Goal: Information Seeking & Learning: Find specific fact

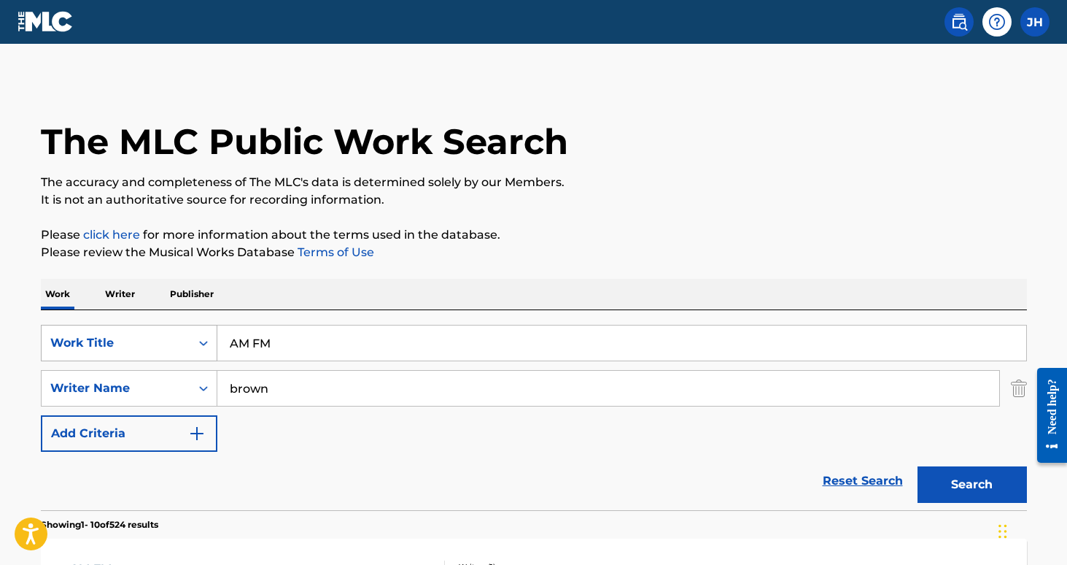
drag, startPoint x: 292, startPoint y: 344, endPoint x: 182, endPoint y: 346, distance: 109.5
click at [182, 346] on div "SearchWithCriteria0552e405-3eaa-4a1b-90ea-9addf5c4c4ed Work Title AM FM" at bounding box center [534, 343] width 986 height 36
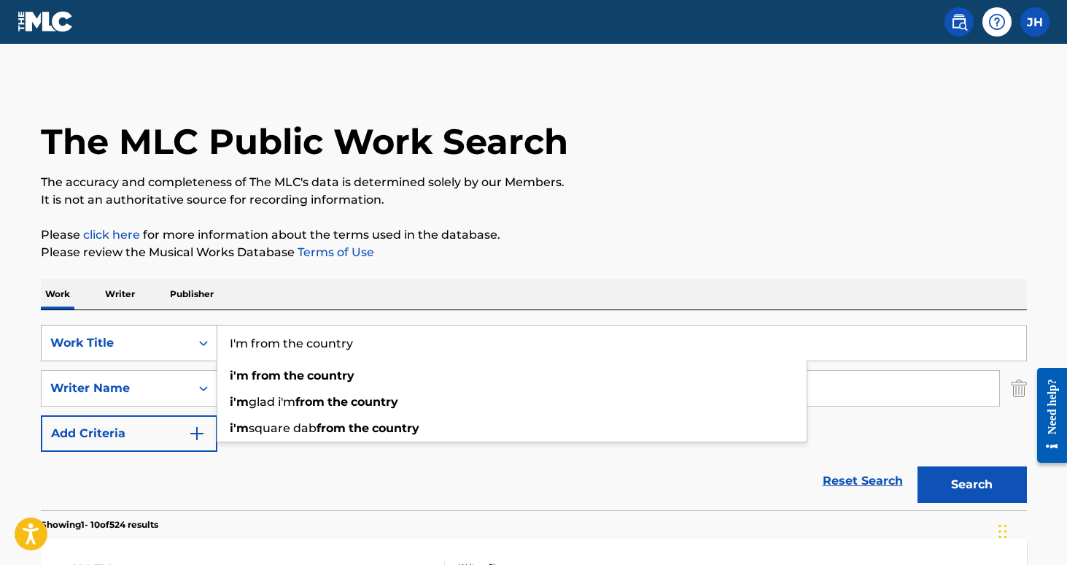
type input "I'm from the country"
click at [972, 484] on button "Search" at bounding box center [972, 484] width 109 height 36
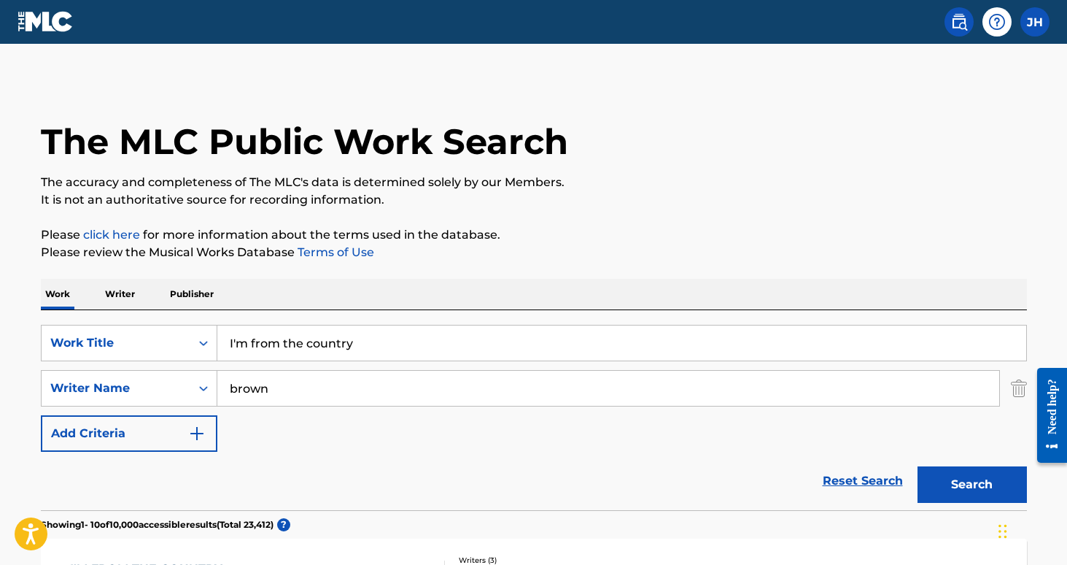
click at [1018, 387] on img "Search Form" at bounding box center [1019, 388] width 16 height 36
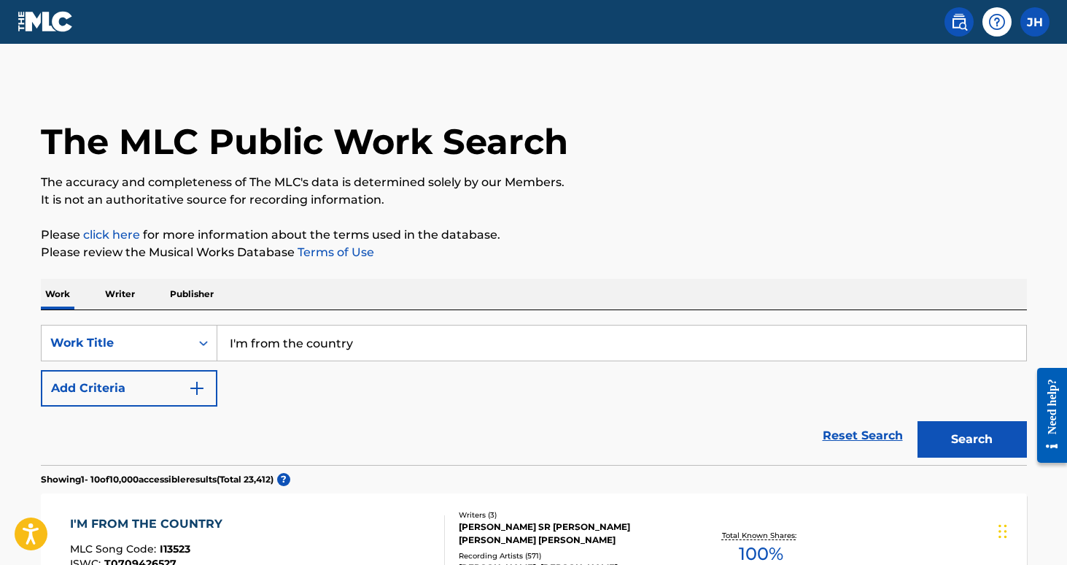
click at [991, 433] on button "Search" at bounding box center [972, 439] width 109 height 36
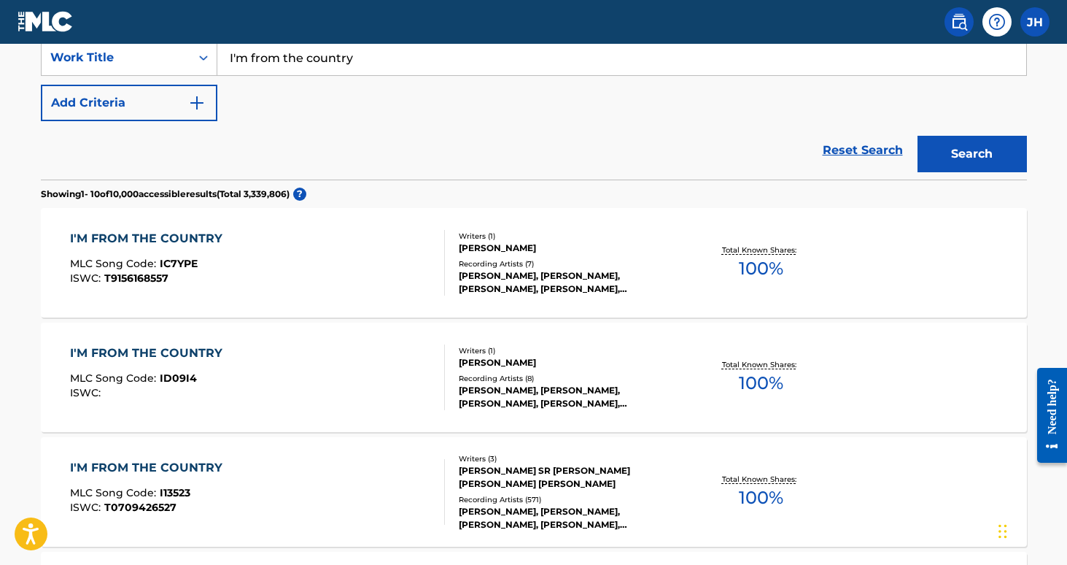
scroll to position [287, 0]
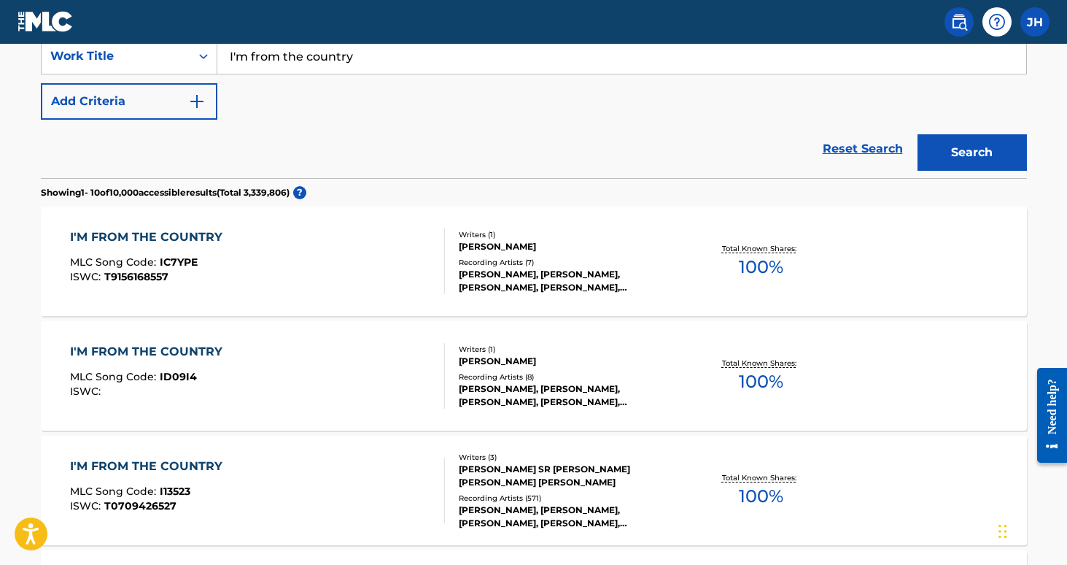
click at [194, 100] on img "Search Form" at bounding box center [197, 102] width 18 height 18
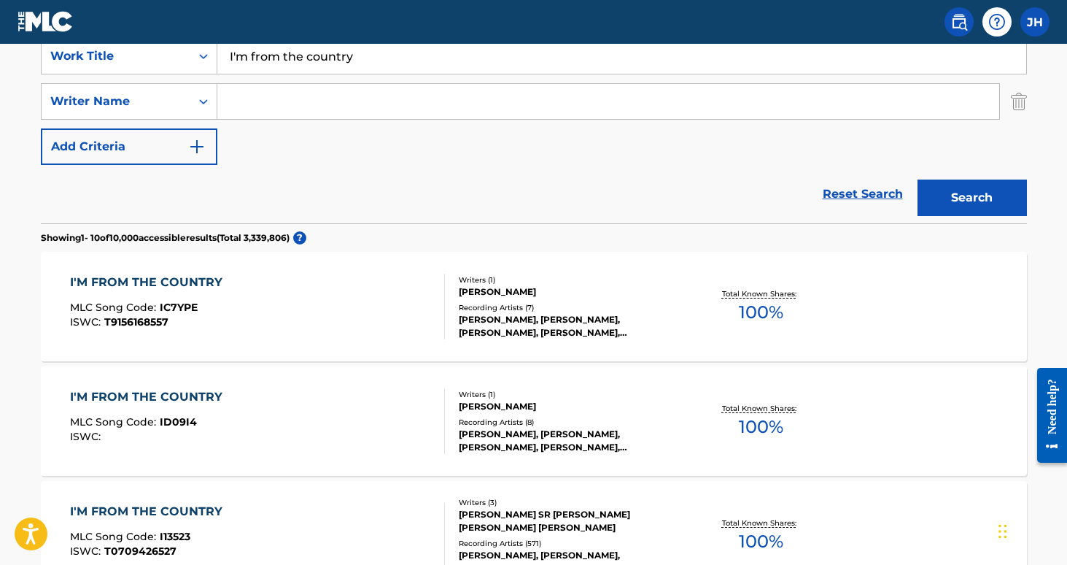
click at [271, 98] on input "Search Form" at bounding box center [608, 101] width 782 height 35
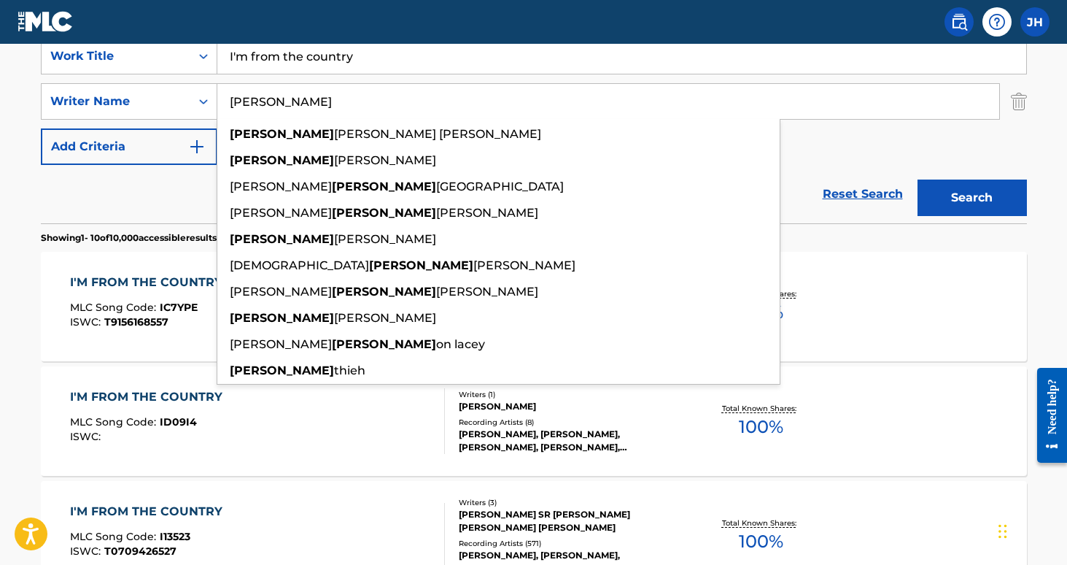
click at [972, 198] on button "Search" at bounding box center [972, 197] width 109 height 36
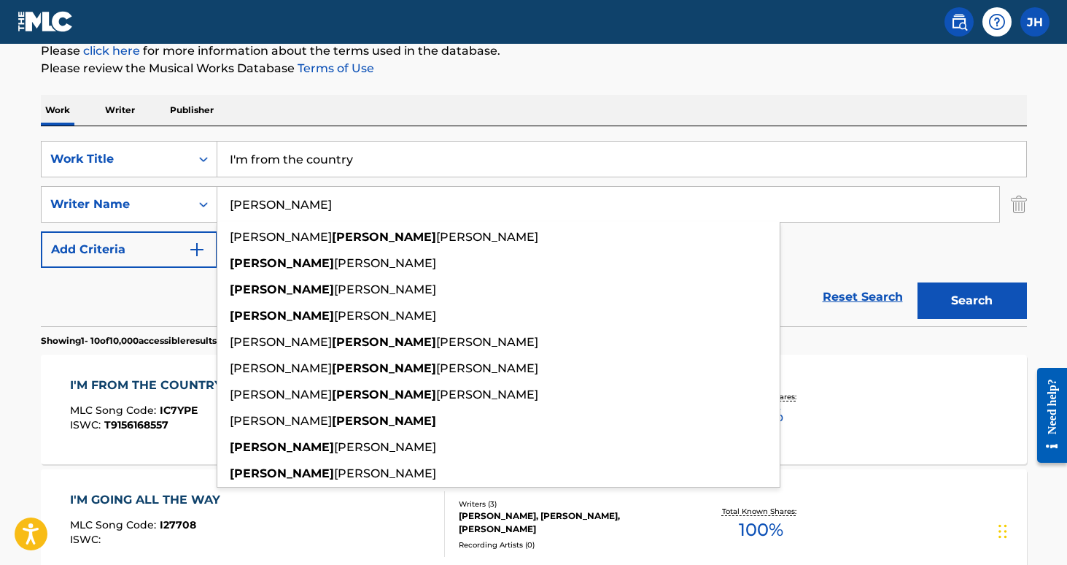
scroll to position [192, 0]
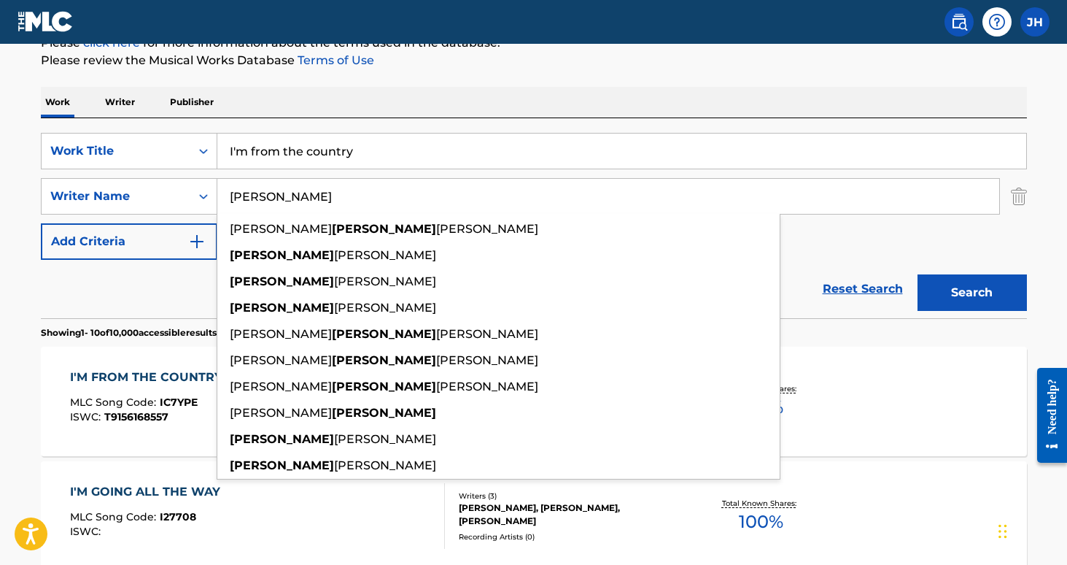
type input "[PERSON_NAME]"
click at [136, 433] on div "I'M FROM THE COUNTRY MLC Song Code : IC7YPE ISWC : T9156168557" at bounding box center [150, 401] width 160 height 66
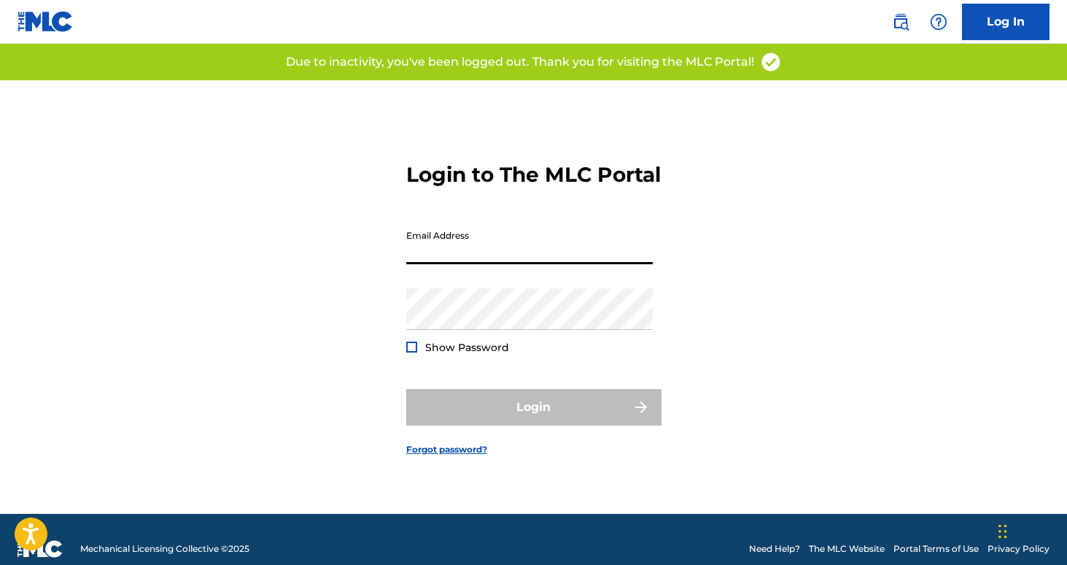
type input "[PERSON_NAME][EMAIL_ADDRESS][PERSON_NAME][DOMAIN_NAME]"
click at [533, 420] on button "Login" at bounding box center [533, 407] width 255 height 36
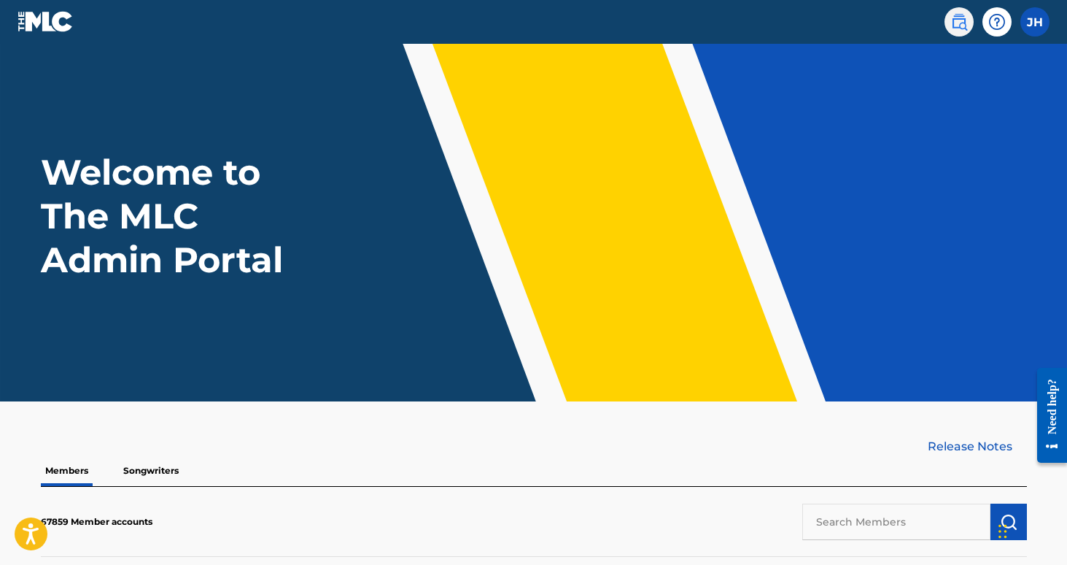
click at [960, 24] on img at bounding box center [960, 22] width 18 height 18
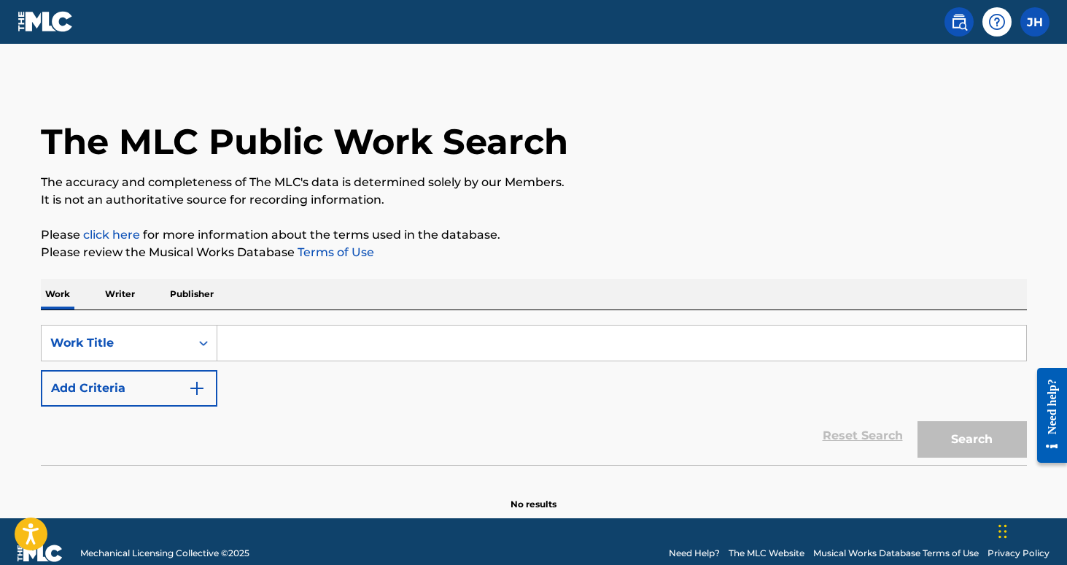
click at [293, 349] on input "Search Form" at bounding box center [621, 342] width 809 height 35
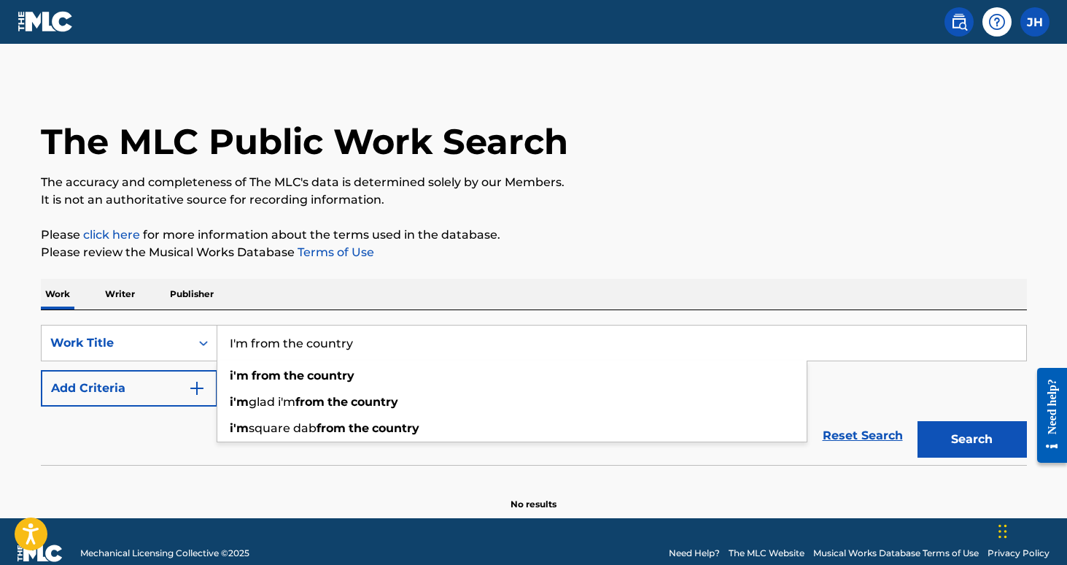
type input "I'm from the country"
click at [972, 439] on button "Search" at bounding box center [972, 439] width 109 height 36
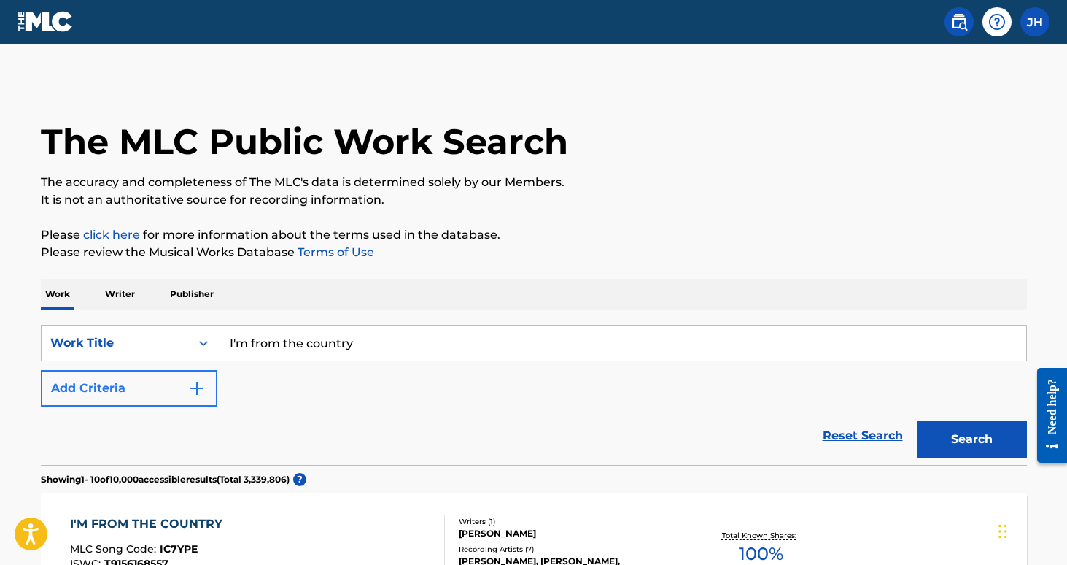
click at [206, 395] on button "Add Criteria" at bounding box center [129, 388] width 177 height 36
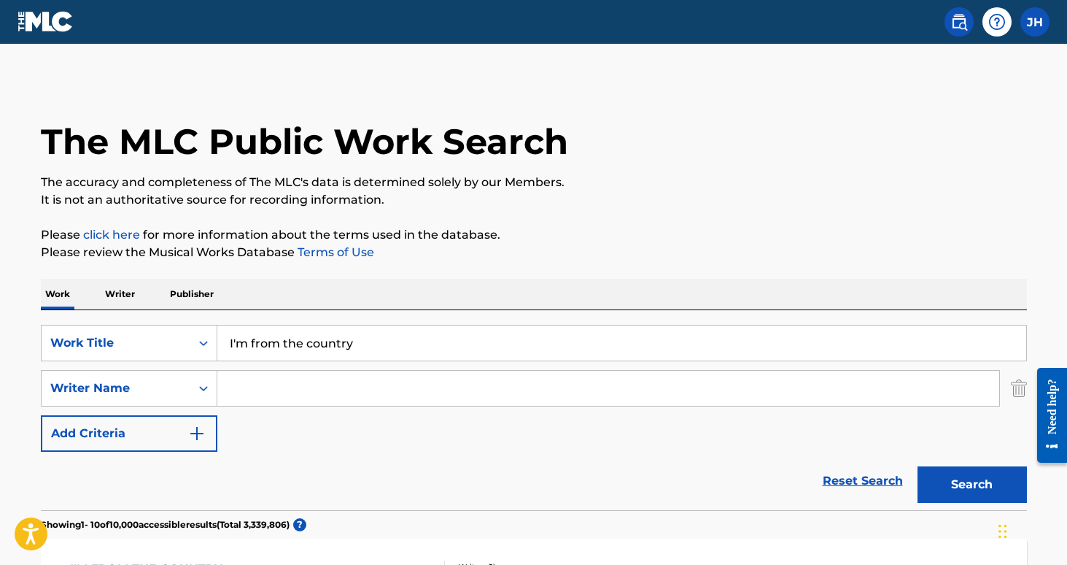
click at [251, 399] on input "Search Form" at bounding box center [608, 388] width 782 height 35
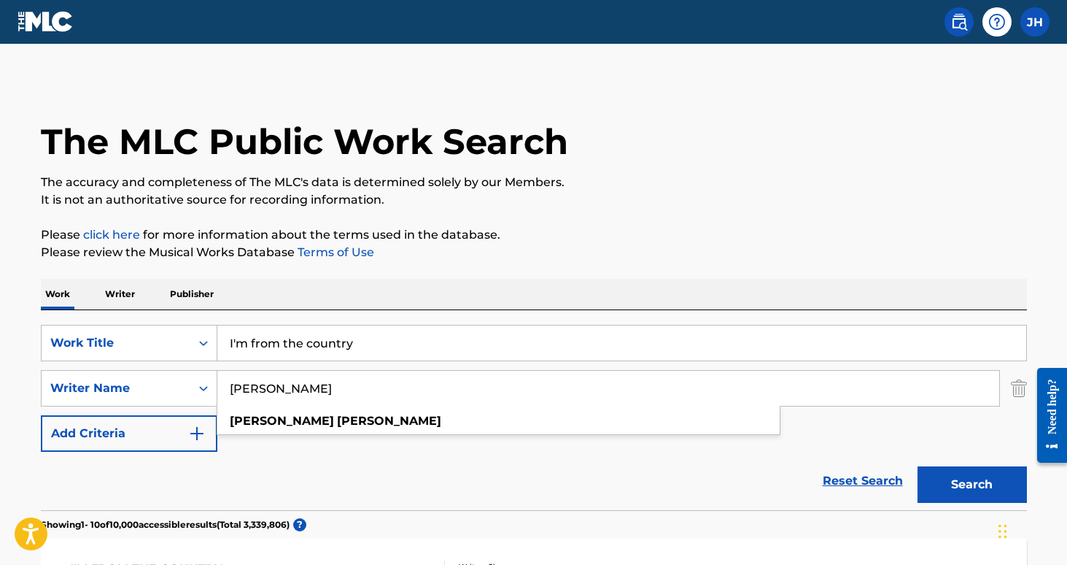
click at [972, 484] on button "Search" at bounding box center [972, 484] width 109 height 36
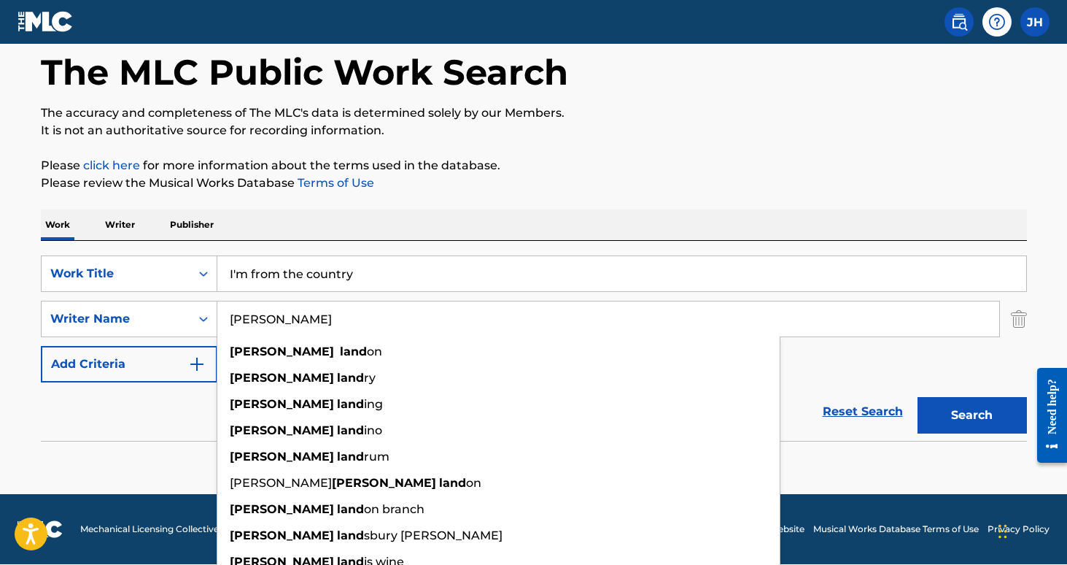
scroll to position [69, 0]
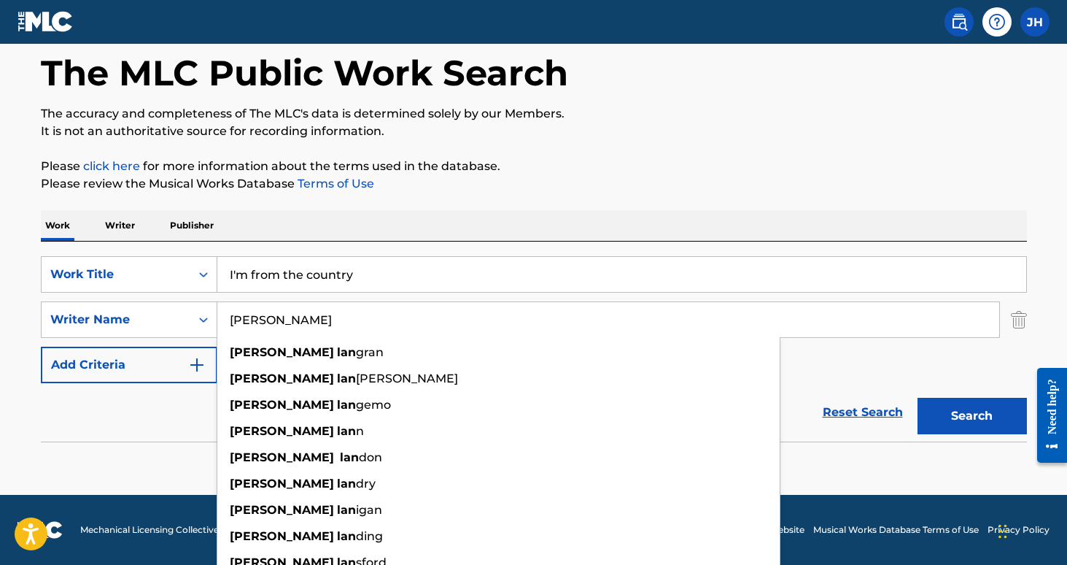
type input "James lann"
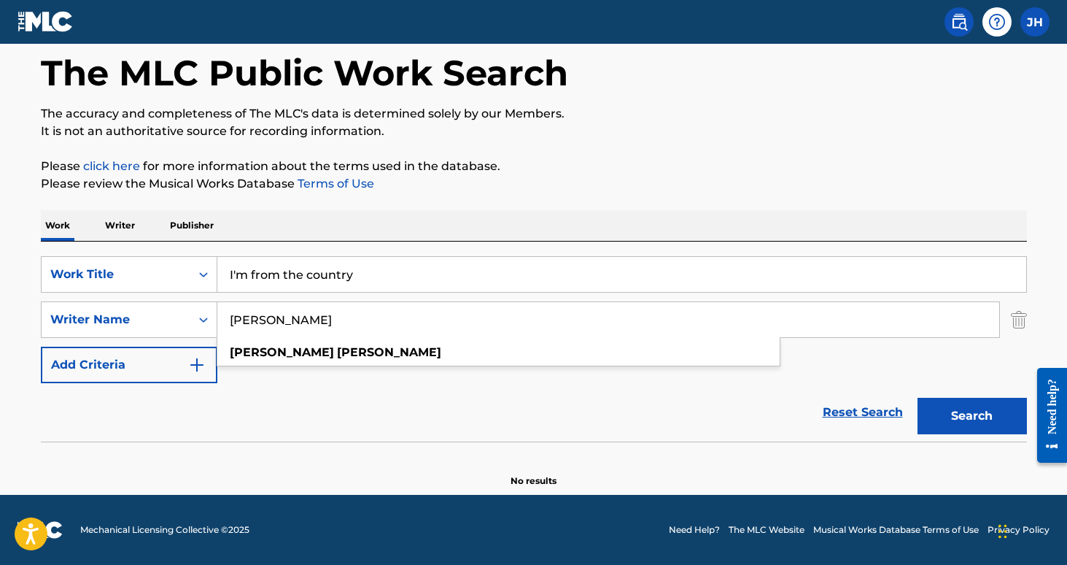
click at [972, 416] on button "Search" at bounding box center [972, 416] width 109 height 36
